Goal: Navigation & Orientation: Go to known website

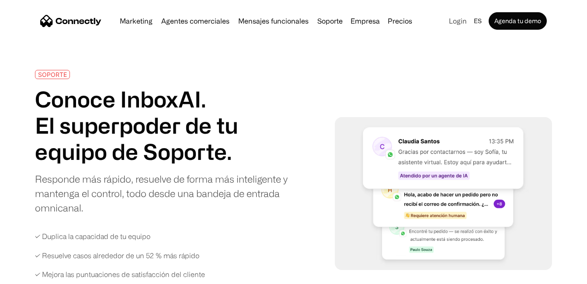
click at [457, 21] on link "Login" at bounding box center [458, 21] width 25 height 12
click at [469, 58] on link "en" at bounding box center [471, 59] width 24 height 19
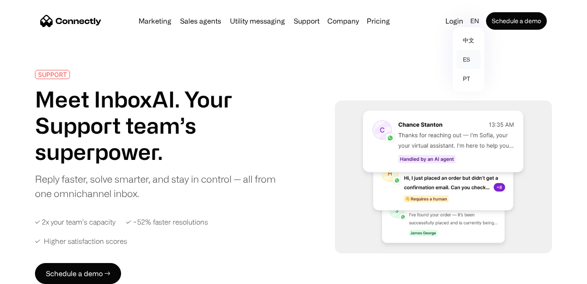
click at [471, 57] on link "es" at bounding box center [469, 59] width 24 height 19
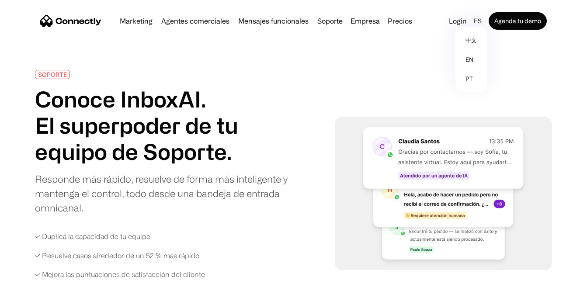
click at [81, 20] on img "home" at bounding box center [70, 21] width 61 height 12
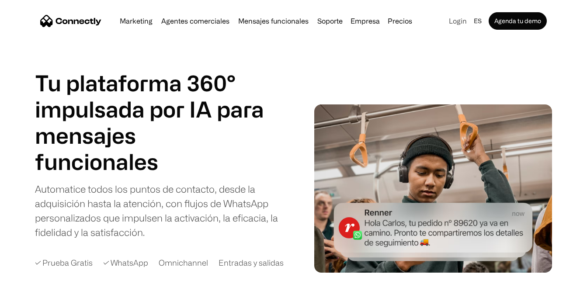
click at [455, 22] on link "Login" at bounding box center [458, 21] width 25 height 12
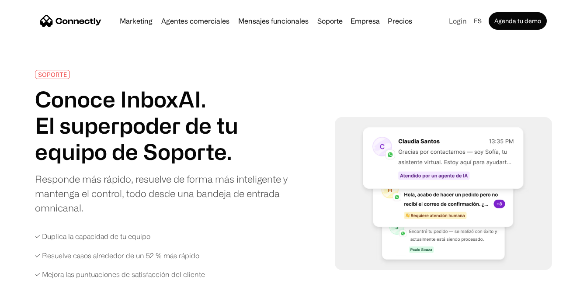
click at [459, 20] on link "Login" at bounding box center [458, 21] width 25 height 12
